Goal: Information Seeking & Learning: Learn about a topic

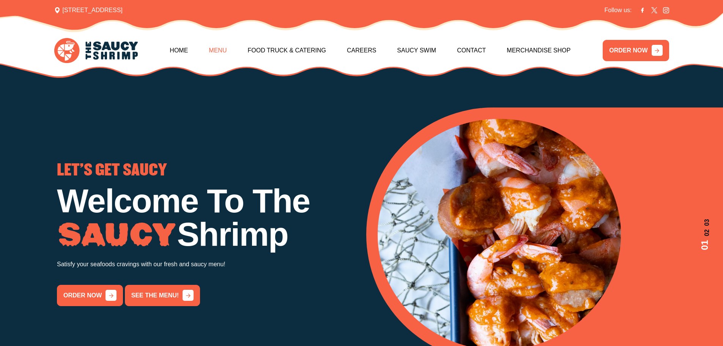
click at [222, 53] on link "Menu" at bounding box center [218, 50] width 18 height 33
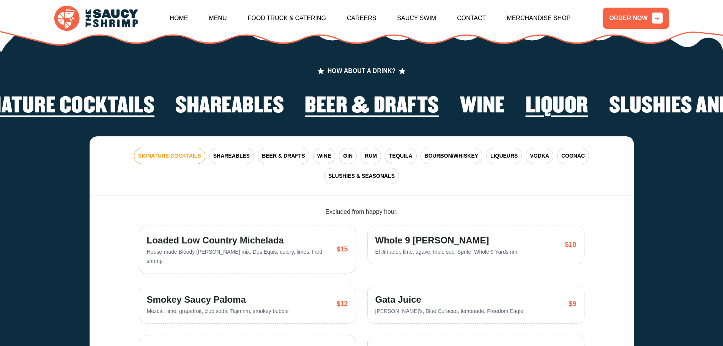
scroll to position [1640, 0]
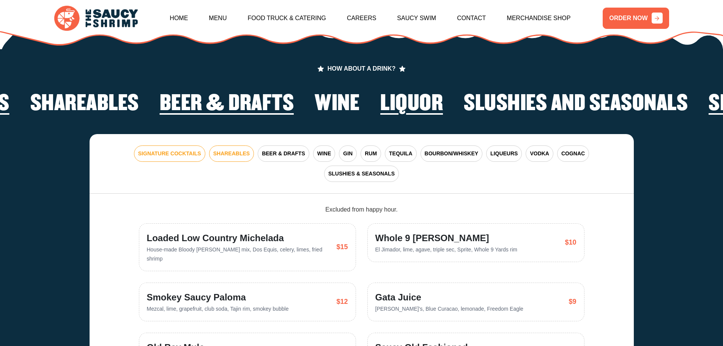
click at [222, 149] on span "SHAREABLES" at bounding box center [231, 153] width 36 height 8
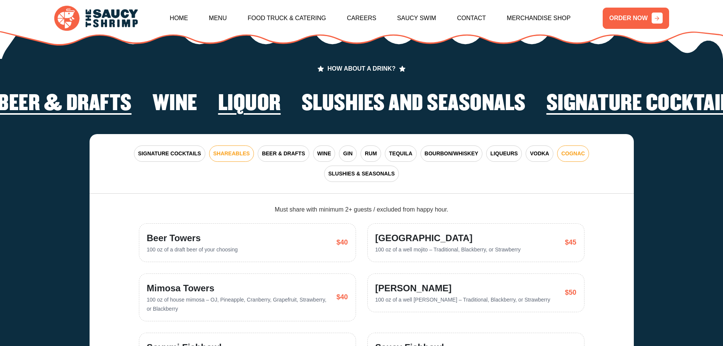
click at [578, 149] on span "COGNAC" at bounding box center [573, 153] width 24 height 8
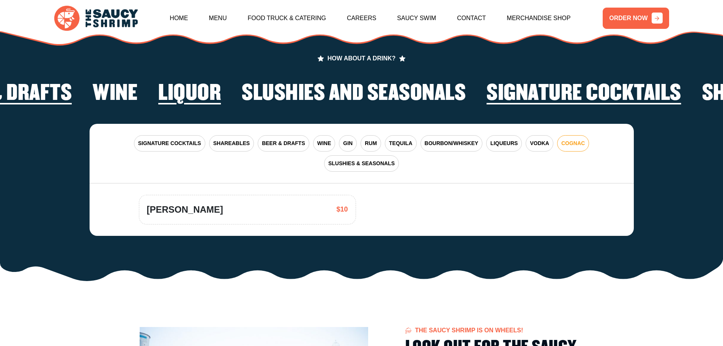
scroll to position [1526, 0]
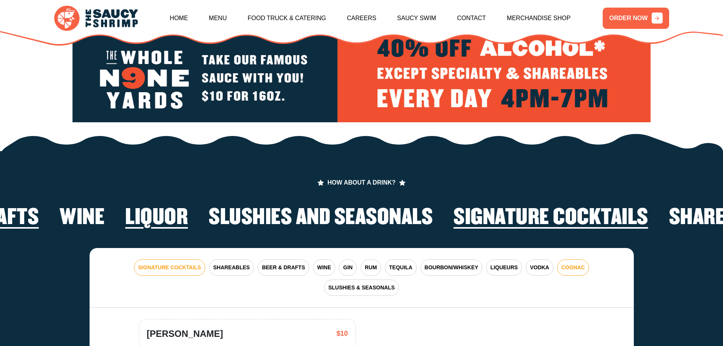
click at [157, 263] on span "SIGNATURE COCKTAILS" at bounding box center [169, 267] width 63 height 8
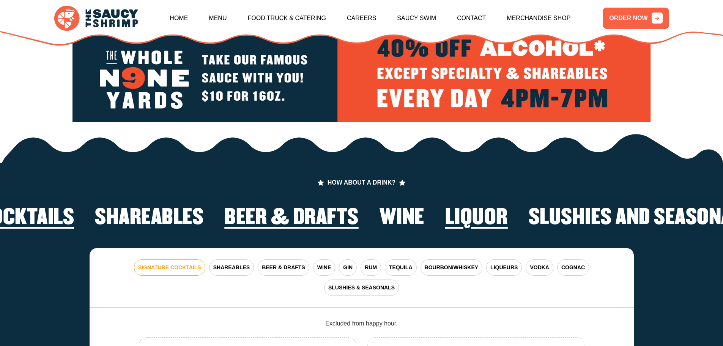
drag, startPoint x: 673, startPoint y: 210, endPoint x: 127, endPoint y: 205, distance: 545.7
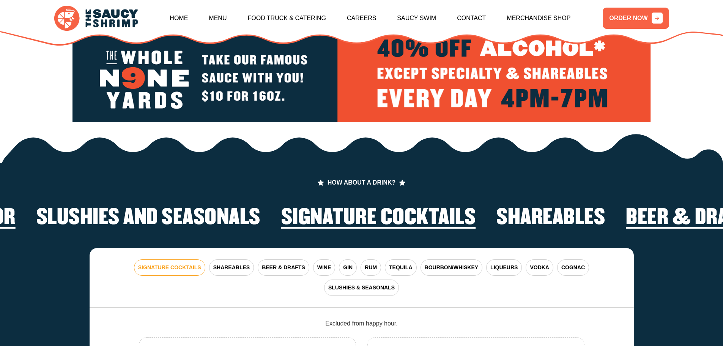
drag, startPoint x: 636, startPoint y: 208, endPoint x: 320, endPoint y: 216, distance: 316.2
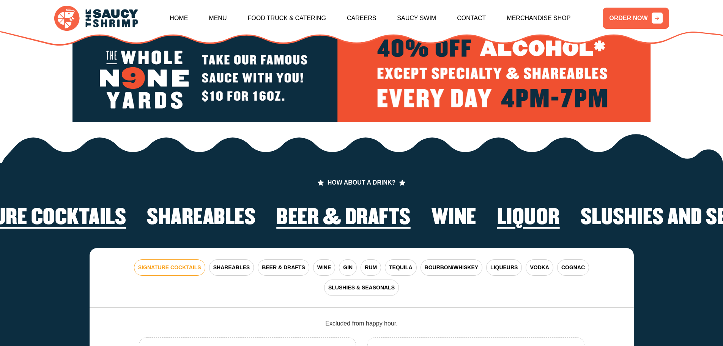
drag, startPoint x: 551, startPoint y: 206, endPoint x: 220, endPoint y: 208, distance: 330.9
click at [220, 208] on h2 "Shareables" at bounding box center [201, 218] width 109 height 24
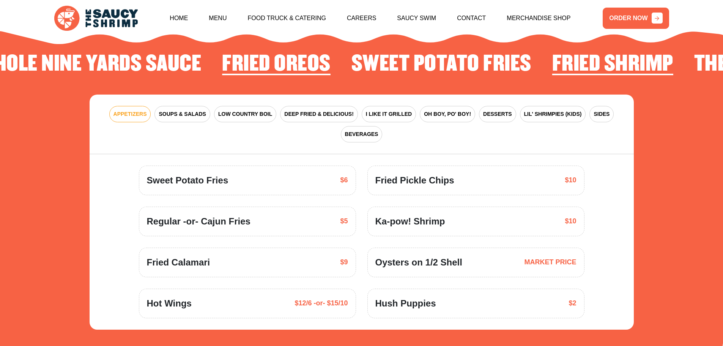
scroll to position [1071, 0]
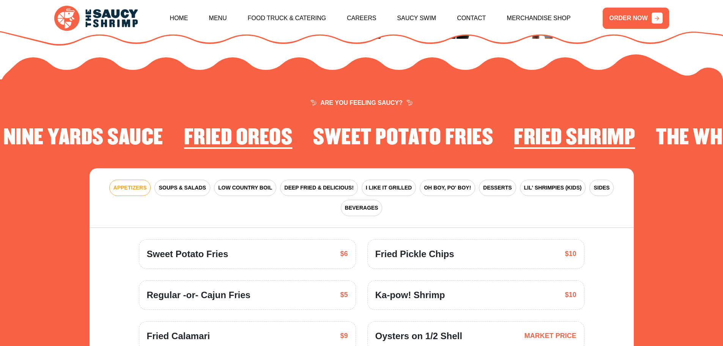
click at [575, 134] on h2 "Fried Shrimp" at bounding box center [574, 138] width 121 height 24
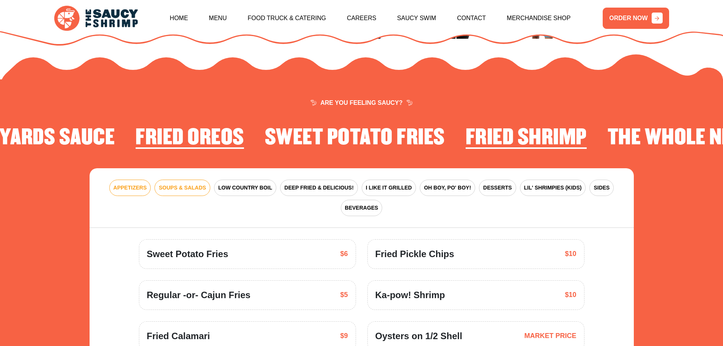
click at [194, 184] on span "SOUPS & SALADS" at bounding box center [182, 188] width 47 height 8
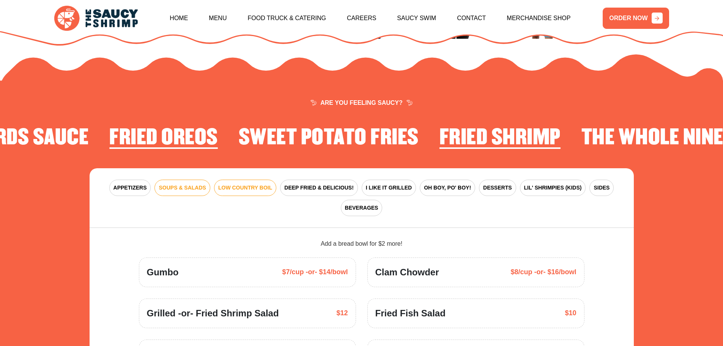
click at [228, 184] on span "LOW COUNTRY BOIL" at bounding box center [245, 188] width 54 height 8
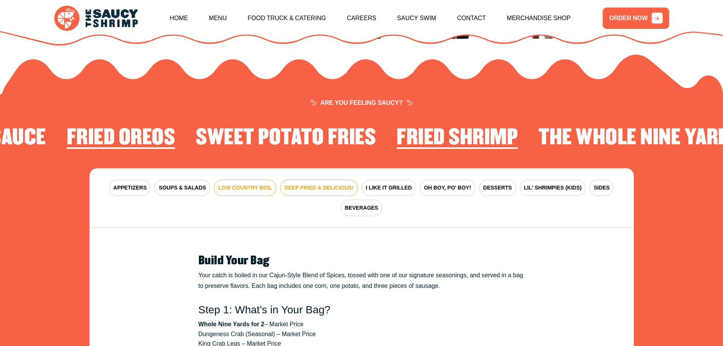
click at [313, 184] on span "DEEP FRIED & DELICIOUS!" at bounding box center [318, 188] width 69 height 8
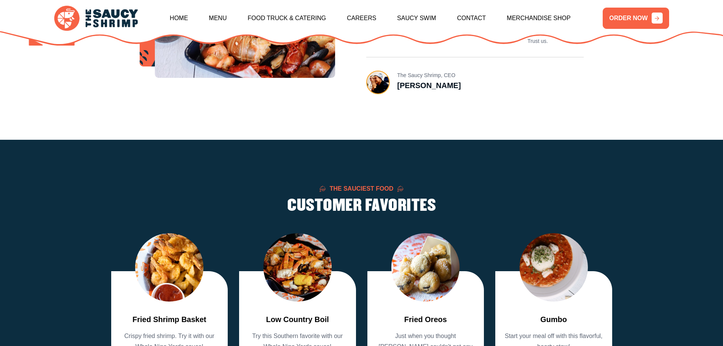
scroll to position [540, 0]
